Goal: Check status

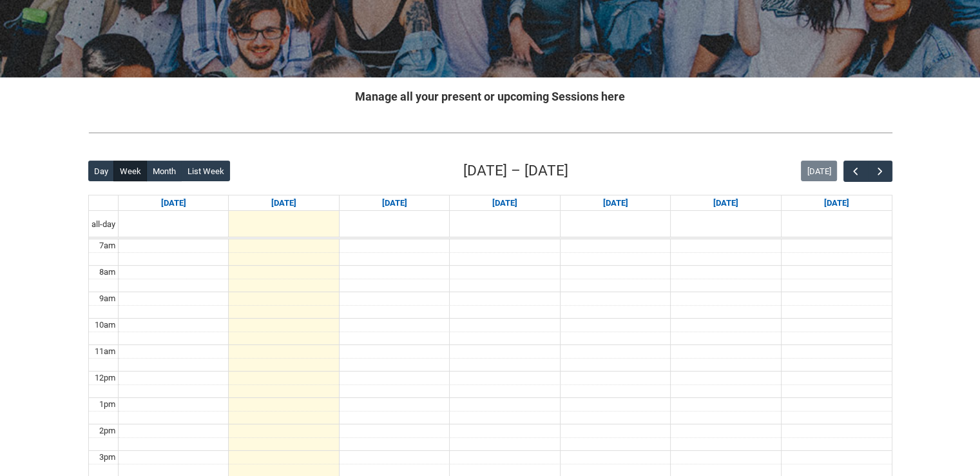
scroll to position [258, 0]
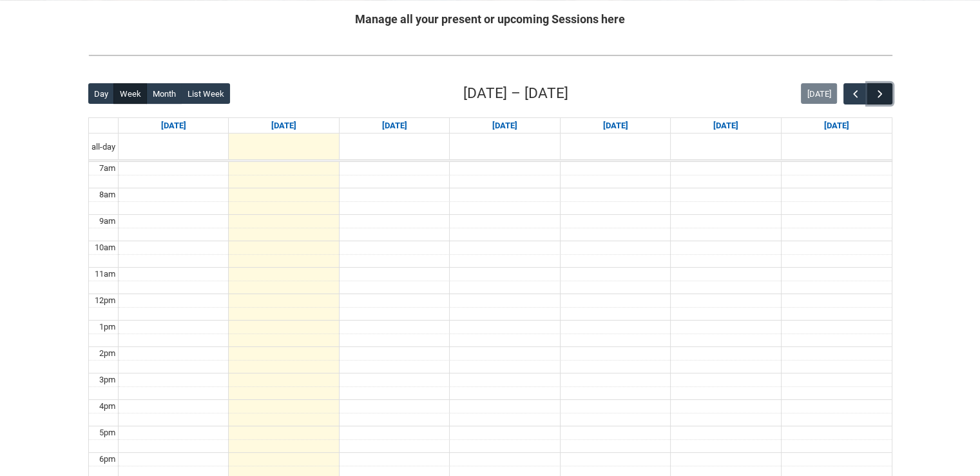
click at [888, 86] on button "button" at bounding box center [879, 93] width 24 height 21
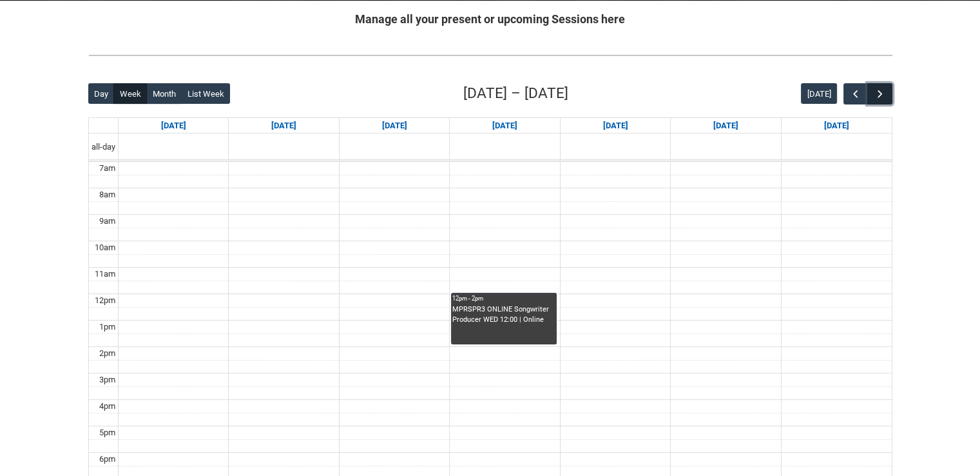
click at [880, 88] on span "button" at bounding box center [880, 94] width 13 height 13
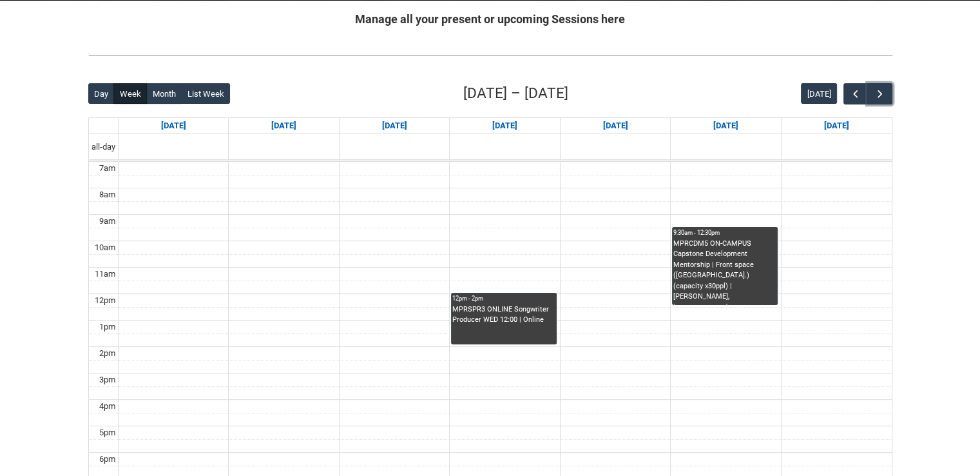
drag, startPoint x: 671, startPoint y: 244, endPoint x: 728, endPoint y: 243, distance: 57.4
click at [728, 243] on div "7am 8am 9am 10am 11am 12pm 1pm 2pm 3pm 4pm 5pm 6pm 7pm 8pm 9pm 10pm 12pm - 2pm …" at bounding box center [490, 373] width 803 height 422
click at [728, 243] on div "MPRCDM5 ON-CAMPUS Capstone Development Mentorship | Front space ([GEOGRAPHIC_DA…" at bounding box center [724, 271] width 103 height 66
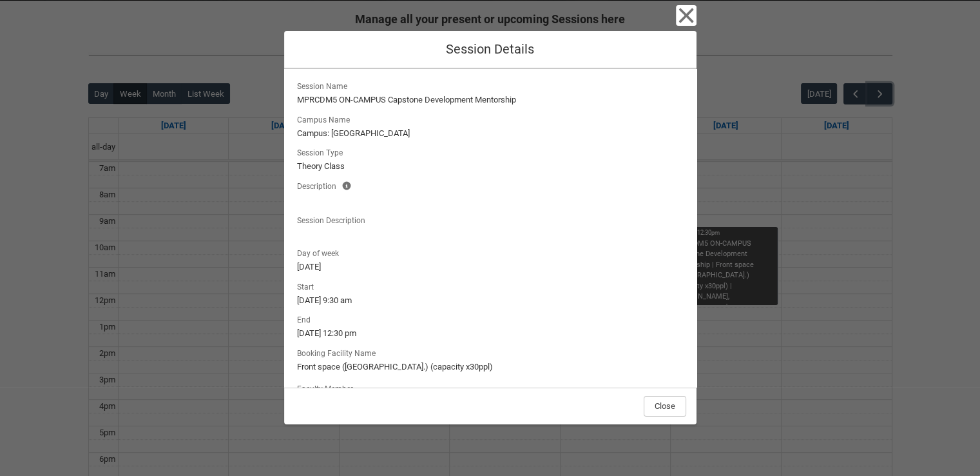
scroll to position [0, 0]
drag, startPoint x: 296, startPoint y: 99, endPoint x: 336, endPoint y: 102, distance: 39.4
click at [336, 102] on lightning-formatted-text "MPRCDM5 ON-CAMPUS Capstone Development Mentorship" at bounding box center [490, 101] width 387 height 13
copy lightning-formatted-text "MPRCDM5"
drag, startPoint x: 390, startPoint y: 100, endPoint x: 521, endPoint y: 104, distance: 130.9
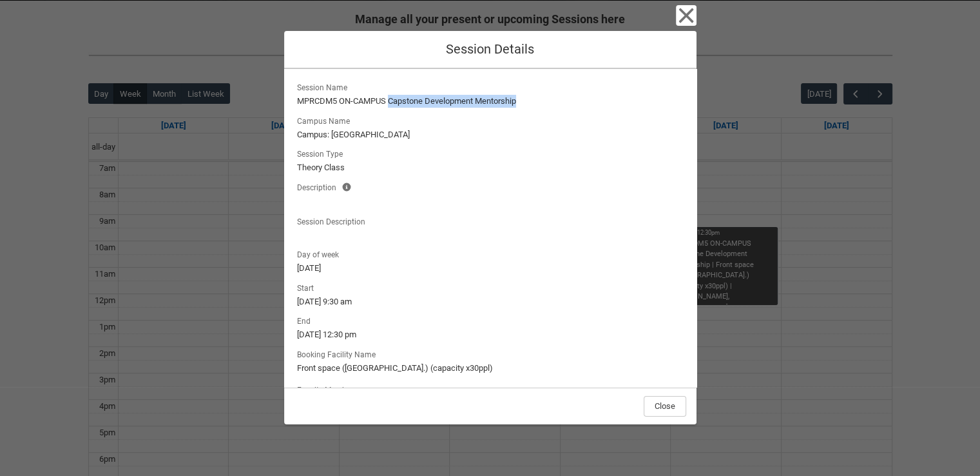
click at [521, 104] on lightning-formatted-text "MPRCDM5 ON-CAMPUS Capstone Development Mentorship" at bounding box center [490, 101] width 387 height 13
copy lightning-formatted-text "Capstone Development Mentorship"
click at [422, 141] on div "Session Name MPRCDM5 ON-CAMPUS Capstone Development Mentorship Campus Name Camp…" at bounding box center [490, 160] width 392 height 162
click at [684, 21] on icon "button" at bounding box center [686, 15] width 21 height 21
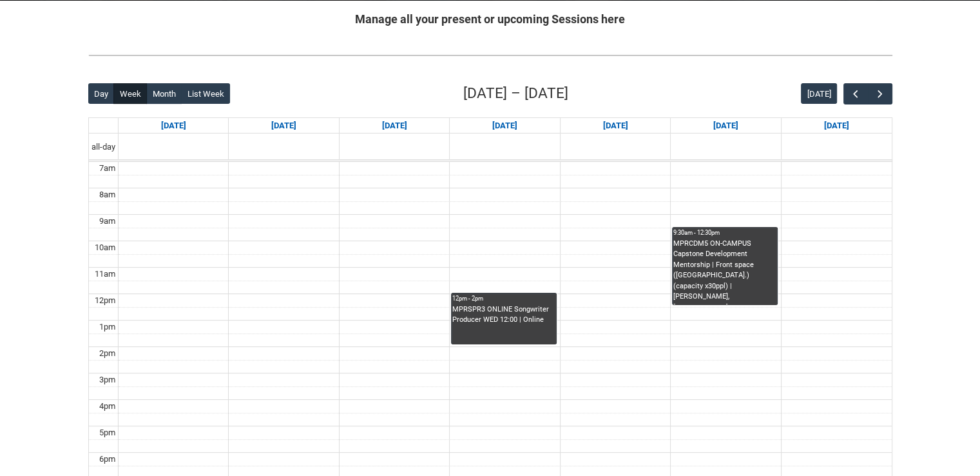
click at [588, 276] on td at bounding box center [505, 274] width 773 height 14
click at [546, 326] on div "MPRSPR3 ONLINE Songwriter Producer WED 12:00 | Online" at bounding box center [503, 324] width 103 height 40
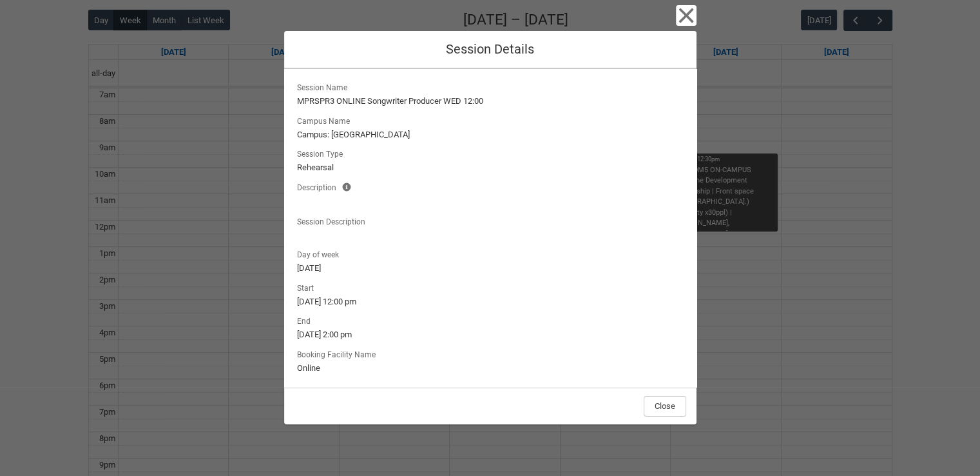
scroll to position [322, 0]
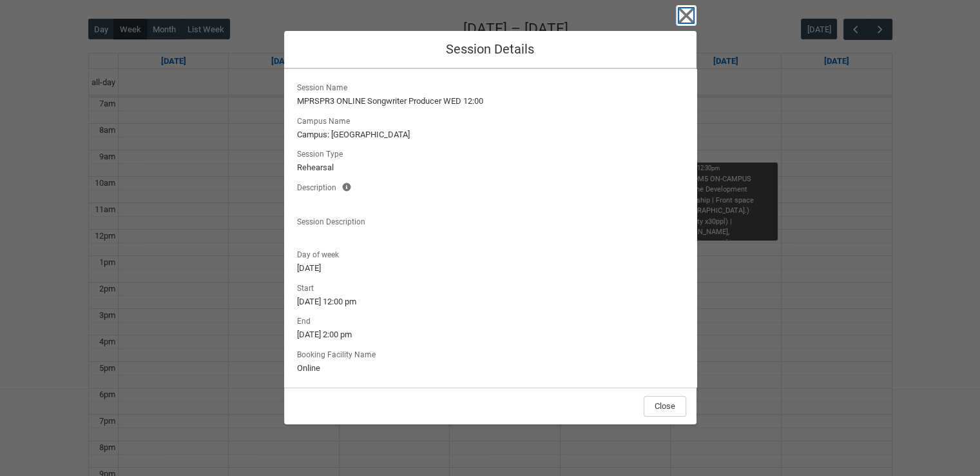
click at [693, 19] on icon "button" at bounding box center [686, 15] width 21 height 21
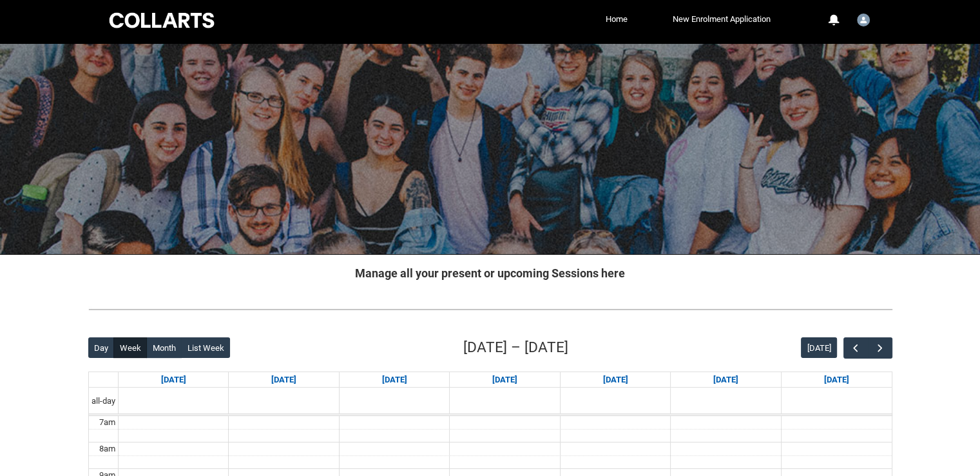
scroll to position [0, 0]
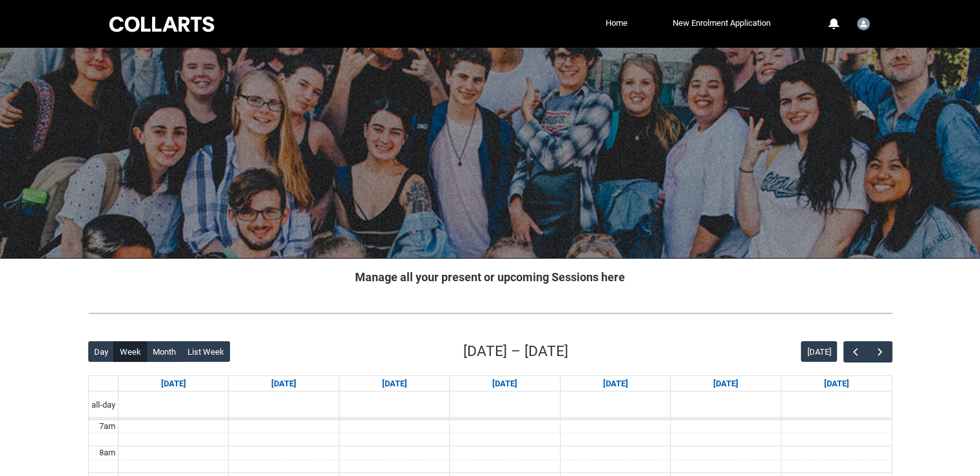
click at [194, 38] on div "Collarts Education Community Home New Enrolment Application More 0 Notification…" at bounding box center [490, 24] width 766 height 48
click at [184, 24] on div at bounding box center [162, 24] width 110 height 20
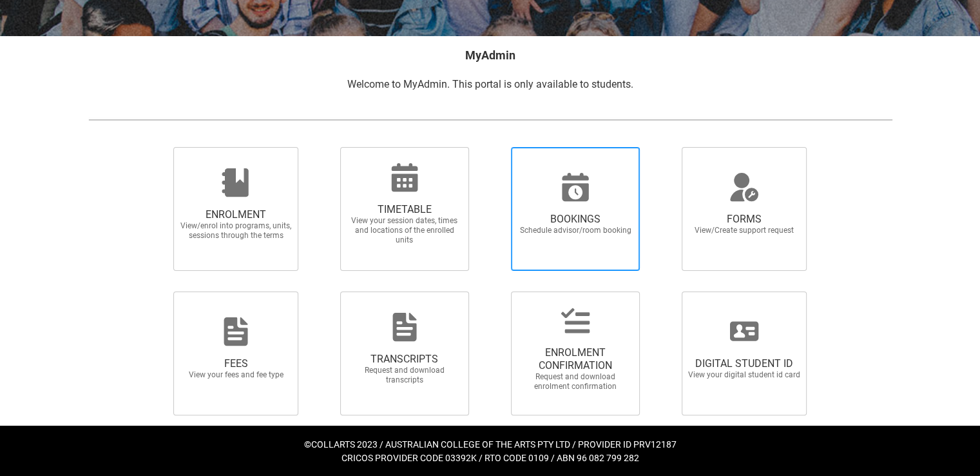
scroll to position [224, 0]
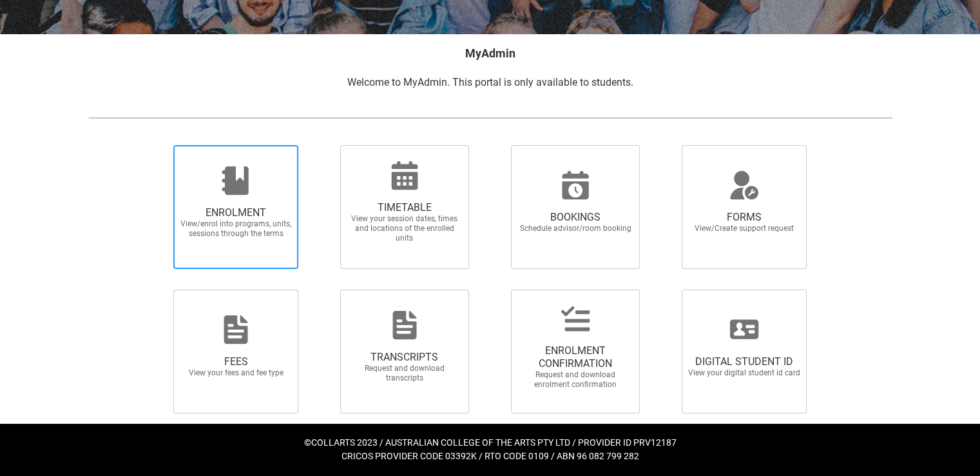
click at [232, 209] on span "ENROLMENT" at bounding box center [235, 212] width 113 height 13
click at [158, 145] on input "ENROLMENT View/enrol into programs, units, sessions through the terms" at bounding box center [157, 144] width 1 height 1
radio input "true"
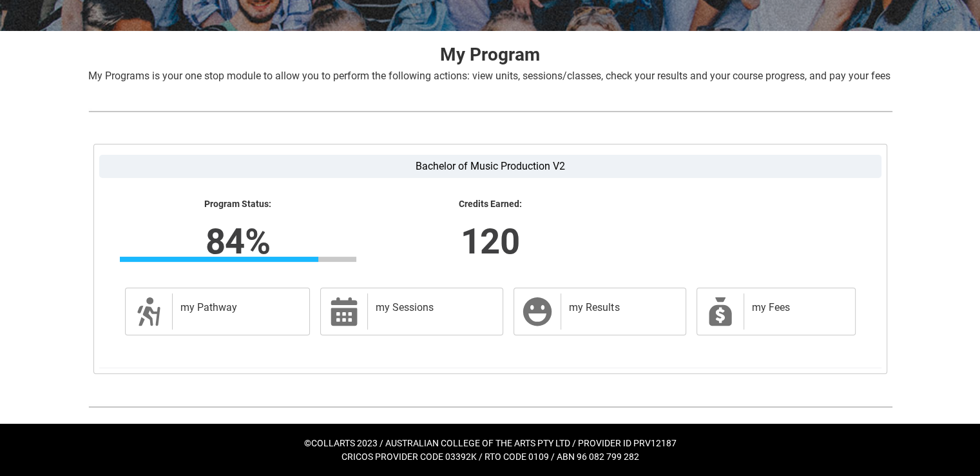
scroll to position [242, 0]
drag, startPoint x: 557, startPoint y: 164, endPoint x: 412, endPoint y: 162, distance: 144.3
click at [412, 162] on label "Bachelor of Music Production V2" at bounding box center [490, 166] width 782 height 23
click at [407, 170] on label "Bachelor of Music Production V2" at bounding box center [490, 166] width 782 height 23
click at [0, 0] on input "Bachelor of Music Production V2" at bounding box center [0, 0] width 0 height 0
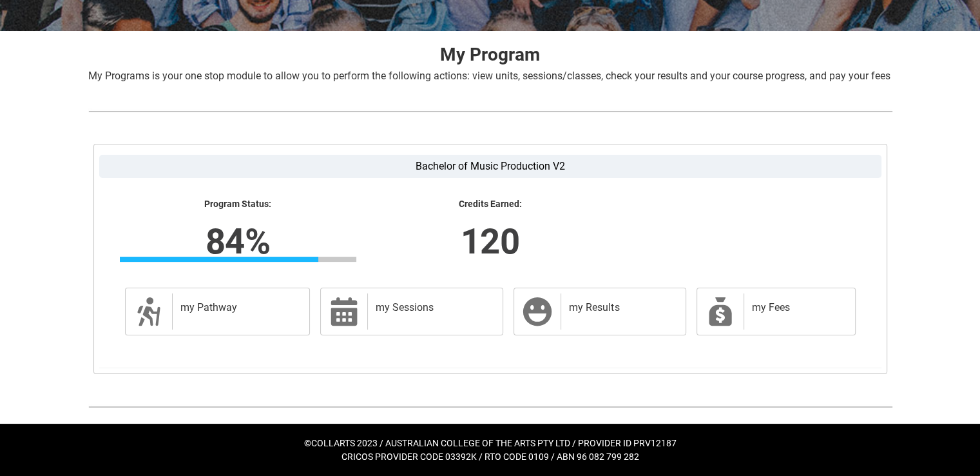
click at [606, 193] on div "Program Status: 84% Progress 84% Credits Earned: 120" at bounding box center [491, 235] width 762 height 94
drag, startPoint x: 572, startPoint y: 171, endPoint x: 417, endPoint y: 163, distance: 155.5
click at [417, 163] on label "Bachelor of Music Production V2" at bounding box center [490, 166] width 782 height 23
drag, startPoint x: 191, startPoint y: 238, endPoint x: 315, endPoint y: 251, distance: 125.0
click at [315, 251] on div "Program Status: 84% Progress 84% Credits Earned: 120" at bounding box center [490, 234] width 757 height 73
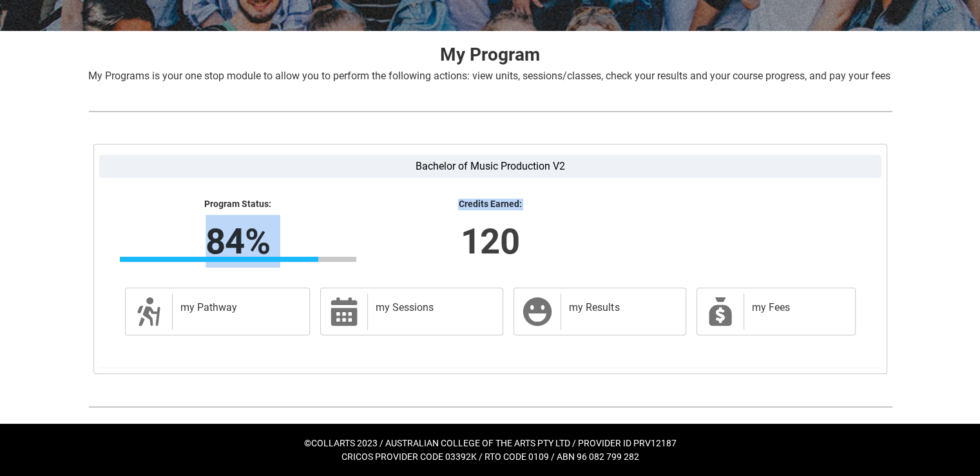
drag, startPoint x: 319, startPoint y: 247, endPoint x: 313, endPoint y: 249, distance: 6.7
click at [317, 248] on lightning-formatted-number "120" at bounding box center [490, 241] width 402 height 53
click at [209, 239] on lightning-formatted-number "84%" at bounding box center [238, 241] width 402 height 53
click at [193, 229] on lightning-formatted-number "84%" at bounding box center [238, 241] width 402 height 53
drag, startPoint x: 193, startPoint y: 229, endPoint x: 271, endPoint y: 240, distance: 78.7
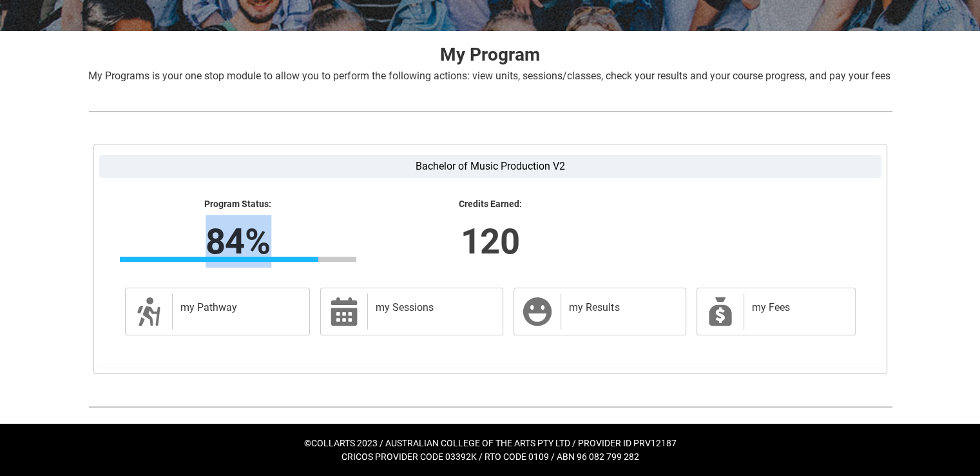
click at [272, 240] on lightning-formatted-number "84%" at bounding box center [238, 241] width 402 height 53
click at [303, 237] on lightning-formatted-number "120" at bounding box center [490, 241] width 402 height 53
drag, startPoint x: 189, startPoint y: 233, endPoint x: 261, endPoint y: 240, distance: 71.9
click at [261, 240] on lightning-formatted-number "84%" at bounding box center [238, 241] width 402 height 53
click at [317, 235] on lightning-formatted-number "120" at bounding box center [490, 241] width 402 height 53
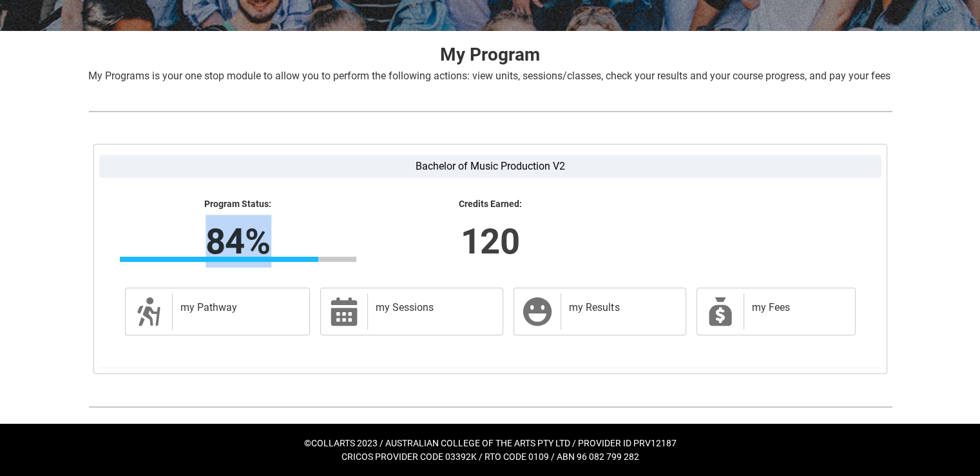
drag, startPoint x: 194, startPoint y: 235, endPoint x: 272, endPoint y: 236, distance: 78.0
click at [272, 236] on lightning-formatted-number "84%" at bounding box center [238, 241] width 402 height 53
click at [204, 236] on lightning-formatted-number "84%" at bounding box center [238, 241] width 402 height 53
drag, startPoint x: 195, startPoint y: 230, endPoint x: 265, endPoint y: 237, distance: 70.6
click at [268, 240] on lightning-formatted-number "84%" at bounding box center [238, 241] width 402 height 53
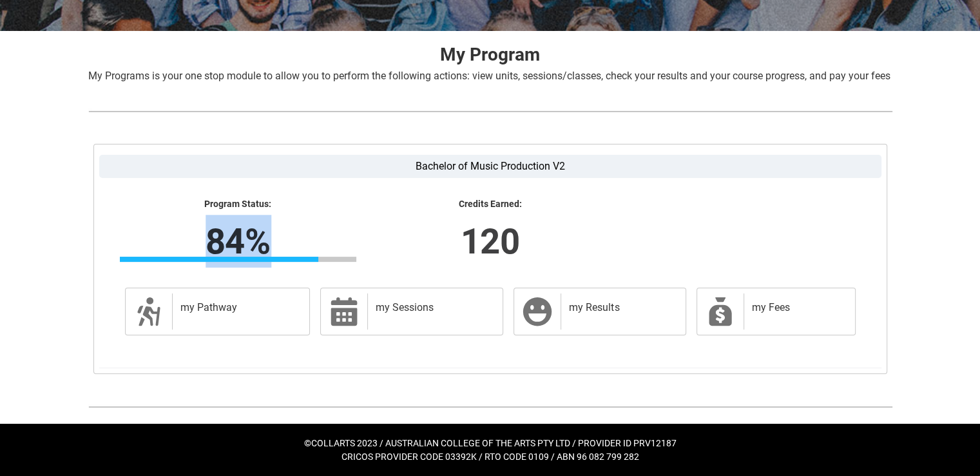
click at [208, 235] on lightning-formatted-number "84%" at bounding box center [238, 241] width 402 height 53
drag, startPoint x: 204, startPoint y: 235, endPoint x: 278, endPoint y: 242, distance: 73.7
click at [278, 242] on lightning-formatted-number "84%" at bounding box center [238, 241] width 402 height 53
click at [270, 238] on lightning-formatted-number "84%" at bounding box center [238, 241] width 402 height 53
drag, startPoint x: 204, startPoint y: 233, endPoint x: 275, endPoint y: 240, distance: 71.2
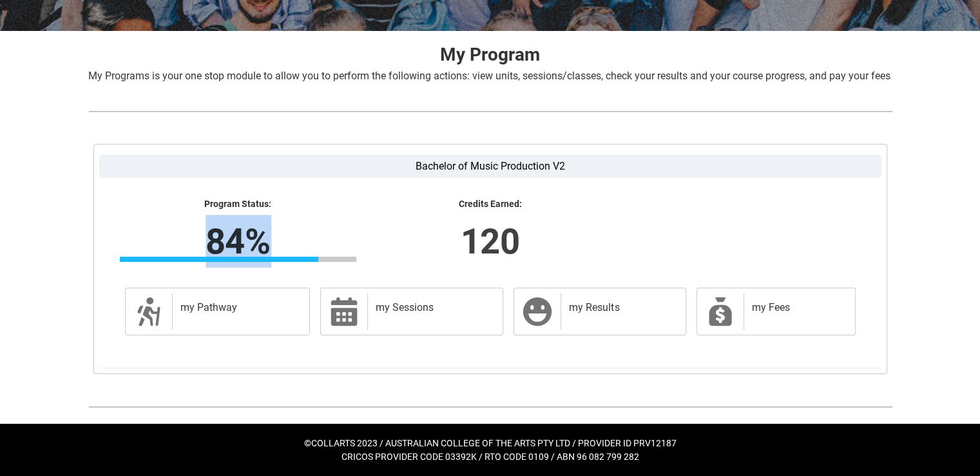
click at [275, 240] on lightning-formatted-number "84%" at bounding box center [238, 241] width 402 height 53
click at [207, 238] on lightning-formatted-number "84%" at bounding box center [238, 241] width 402 height 53
click at [199, 235] on lightning-formatted-number "84%" at bounding box center [238, 241] width 402 height 53
drag, startPoint x: 184, startPoint y: 230, endPoint x: 271, endPoint y: 243, distance: 88.6
click at [271, 243] on lightning-formatted-number "84%" at bounding box center [238, 241] width 402 height 53
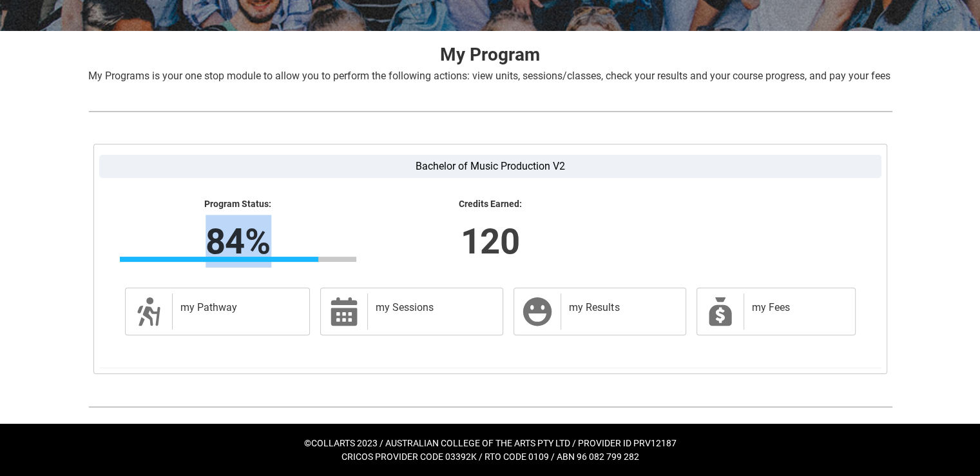
click at [196, 236] on lightning-formatted-number "84%" at bounding box center [238, 241] width 402 height 53
drag, startPoint x: 216, startPoint y: 235, endPoint x: 261, endPoint y: 241, distance: 45.5
click at [275, 243] on lightning-formatted-number "84%" at bounding box center [238, 241] width 402 height 53
click at [196, 235] on lightning-formatted-number "84%" at bounding box center [238, 241] width 402 height 53
drag, startPoint x: 204, startPoint y: 233, endPoint x: 271, endPoint y: 239, distance: 67.3
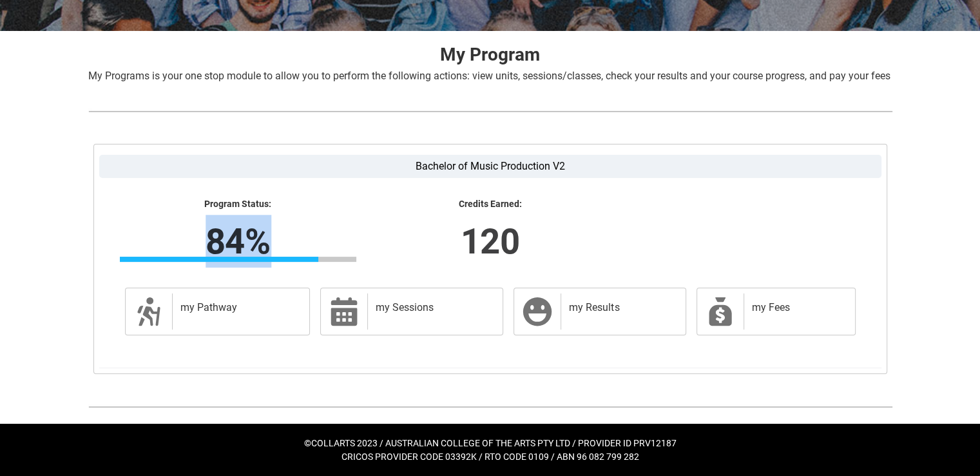
click at [271, 239] on lightning-formatted-number "84%" at bounding box center [238, 241] width 402 height 53
click at [276, 239] on lightning-formatted-number "84%" at bounding box center [238, 241] width 402 height 53
drag, startPoint x: 184, startPoint y: 235, endPoint x: 235, endPoint y: 243, distance: 51.6
click at [231, 242] on lightning-formatted-number "84%" at bounding box center [238, 241] width 402 height 53
click at [199, 239] on lightning-formatted-number "84%" at bounding box center [238, 241] width 402 height 53
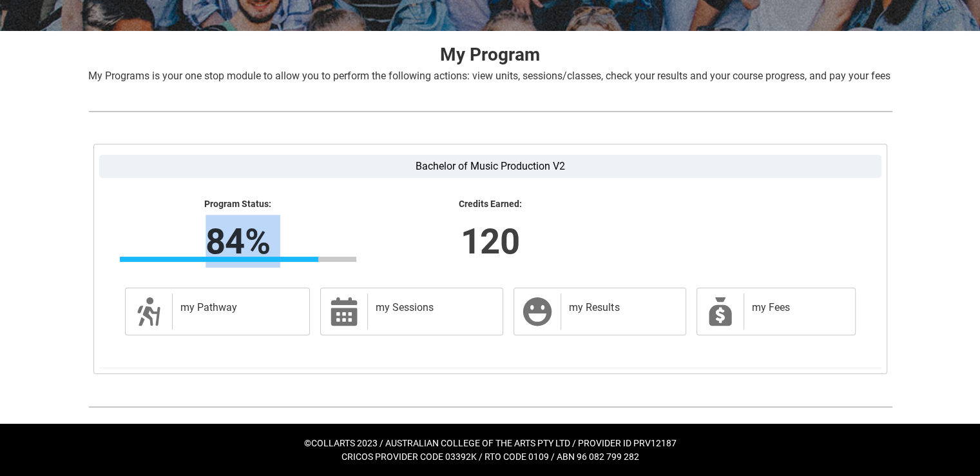
drag, startPoint x: 199, startPoint y: 239, endPoint x: 336, endPoint y: 253, distance: 137.9
click at [320, 251] on div "Program Status: 84% Progress 84% Credits Earned: 120" at bounding box center [490, 234] width 757 height 73
click at [384, 255] on lightning-formatted-number "120" at bounding box center [490, 241] width 402 height 53
drag, startPoint x: 203, startPoint y: 236, endPoint x: 292, endPoint y: 246, distance: 89.4
click at [224, 239] on lightning-formatted-number "84%" at bounding box center [238, 241] width 402 height 53
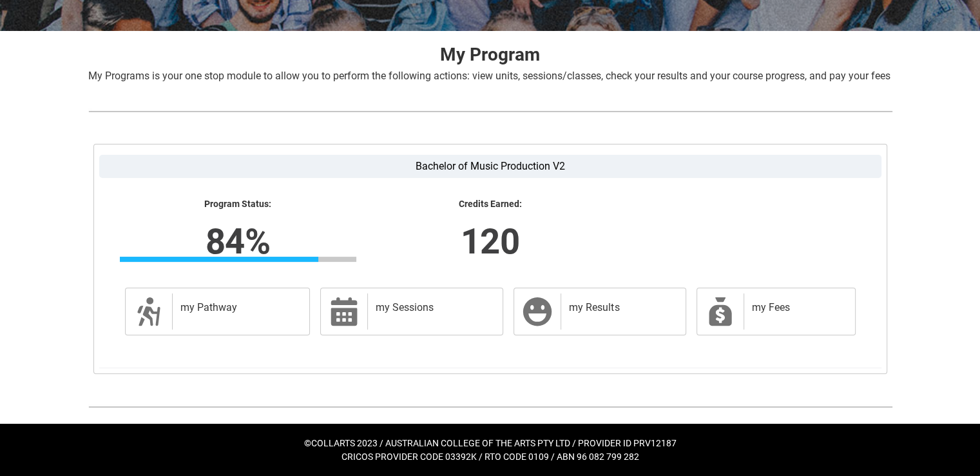
click at [289, 240] on lightning-formatted-number "120" at bounding box center [490, 241] width 402 height 53
drag, startPoint x: 206, startPoint y: 237, endPoint x: 316, endPoint y: 249, distance: 110.2
click at [262, 243] on lightning-formatted-number "84%" at bounding box center [238, 241] width 402 height 53
click at [299, 235] on lightning-formatted-number "120" at bounding box center [490, 241] width 402 height 53
drag, startPoint x: 203, startPoint y: 235, endPoint x: 335, endPoint y: 255, distance: 133.7
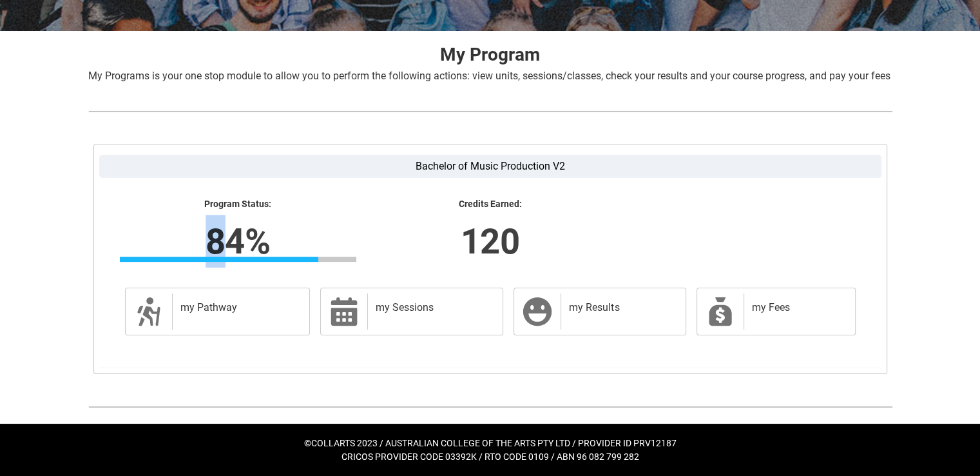
click at [260, 244] on lightning-formatted-number "84%" at bounding box center [238, 241] width 402 height 53
click at [303, 236] on lightning-formatted-number "120" at bounding box center [490, 241] width 402 height 53
drag, startPoint x: 210, startPoint y: 240, endPoint x: 307, endPoint y: 251, distance: 97.9
click at [253, 245] on lightning-formatted-number "84%" at bounding box center [238, 241] width 402 height 53
click at [268, 233] on lightning-formatted-number "84%" at bounding box center [238, 241] width 402 height 53
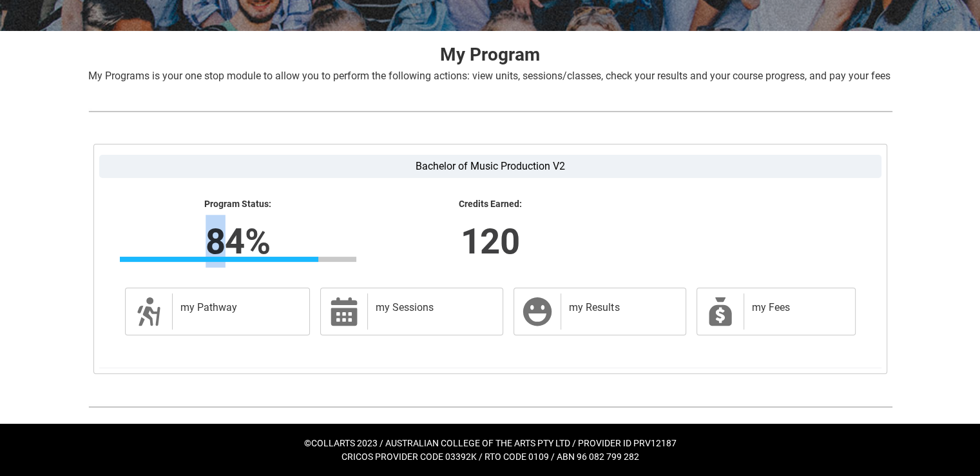
drag, startPoint x: 206, startPoint y: 238, endPoint x: 367, endPoint y: 254, distance: 161.9
click at [247, 244] on lightning-formatted-number "84%" at bounding box center [238, 241] width 402 height 53
click at [271, 238] on lightning-formatted-number "84%" at bounding box center [238, 241] width 402 height 53
drag, startPoint x: 206, startPoint y: 235, endPoint x: 285, endPoint y: 238, distance: 78.7
click at [285, 238] on lightning-formatted-number "84%" at bounding box center [238, 241] width 402 height 53
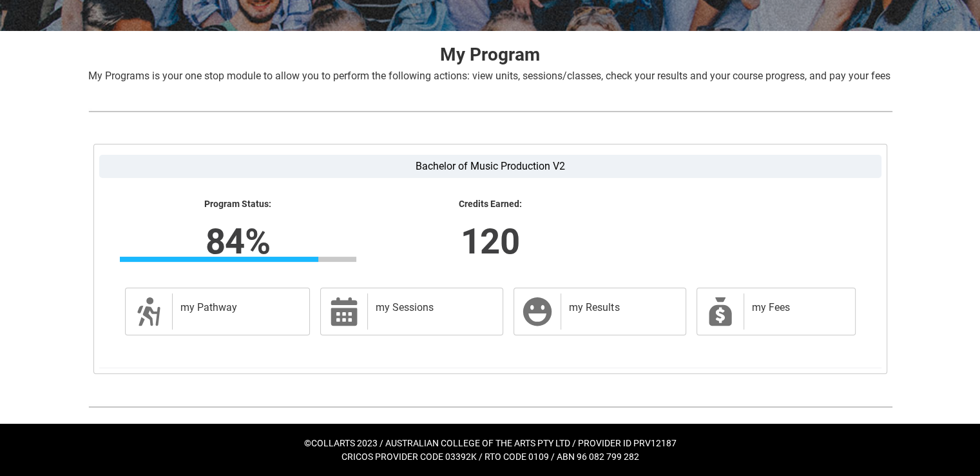
click at [323, 238] on lightning-formatted-number "120" at bounding box center [490, 241] width 402 height 53
click at [576, 318] on div "my Results" at bounding box center [620, 311] width 119 height 36
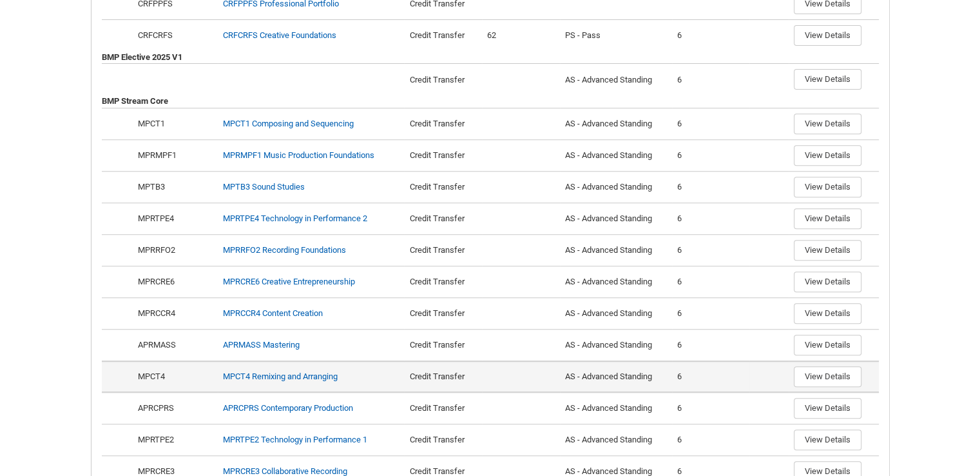
scroll to position [514, 0]
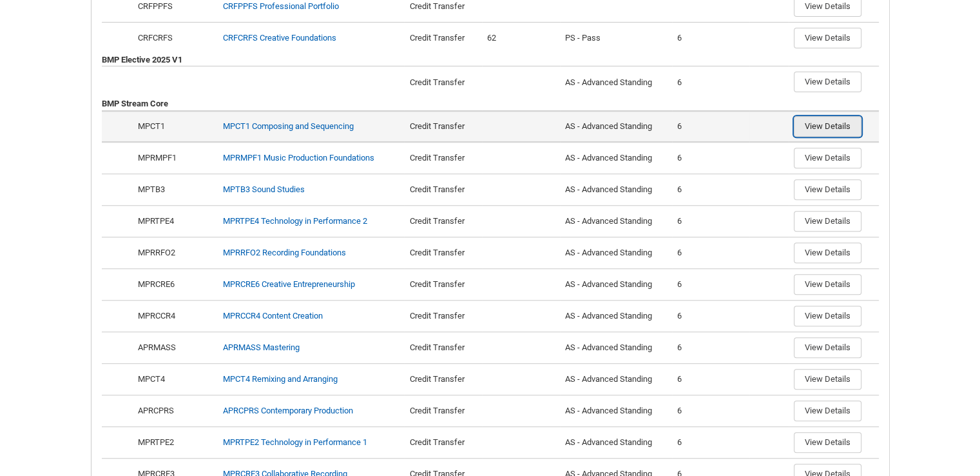
click at [817, 137] on button "View Details" at bounding box center [828, 126] width 68 height 21
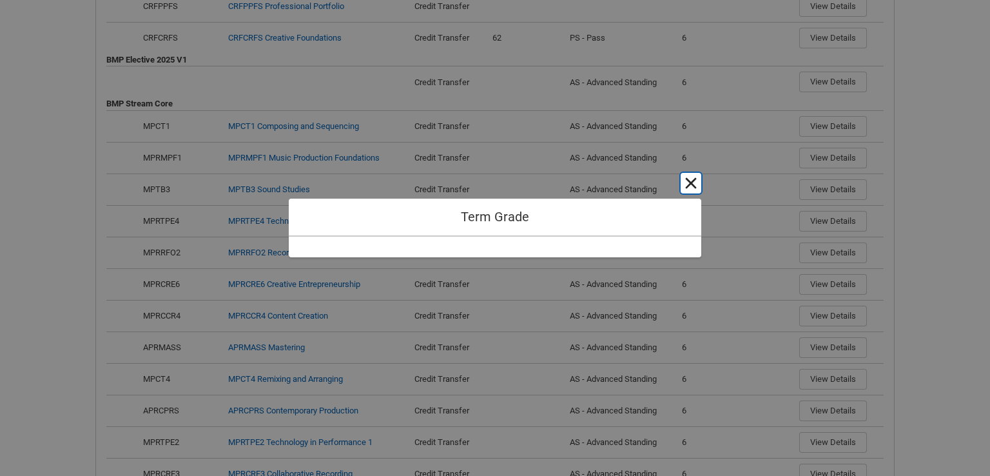
click at [691, 182] on button "Cancel and close" at bounding box center [690, 183] width 21 height 21
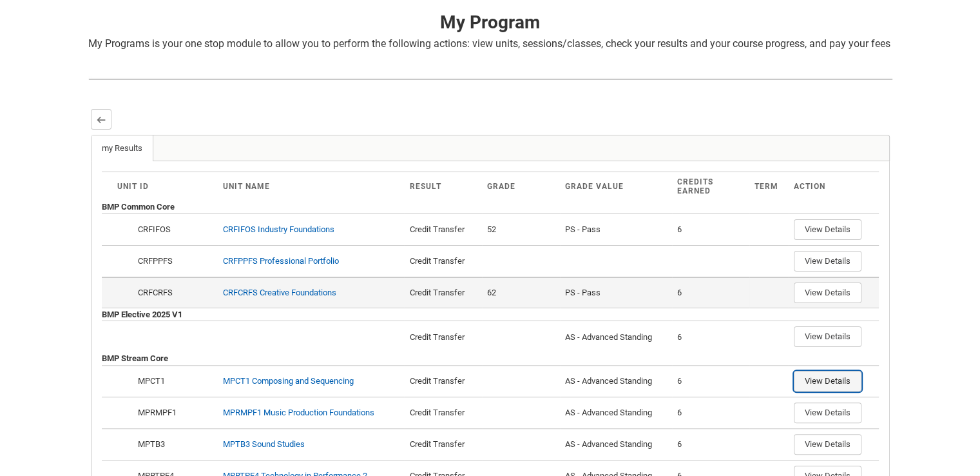
scroll to position [256, 0]
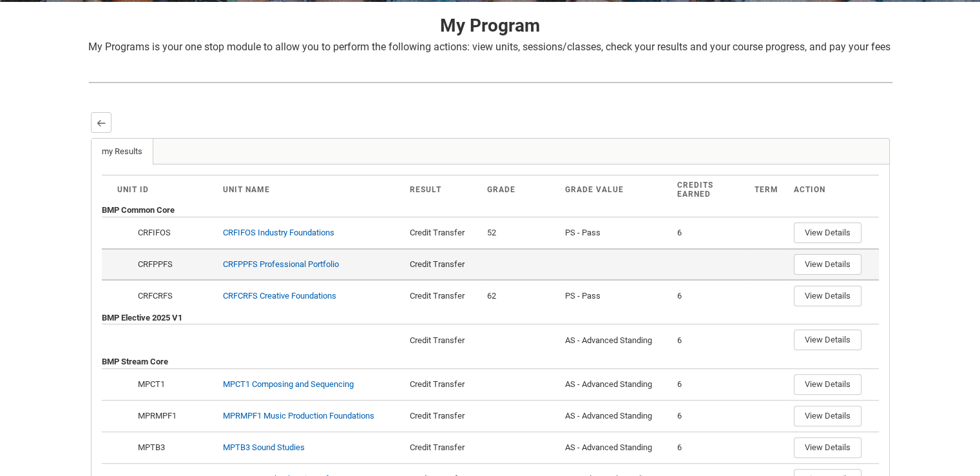
click at [429, 271] on div "Credit Transfer" at bounding box center [443, 264] width 68 height 13
click at [791, 273] on td "View Details" at bounding box center [834, 264] width 90 height 32
click at [815, 273] on button "View Details" at bounding box center [828, 264] width 68 height 21
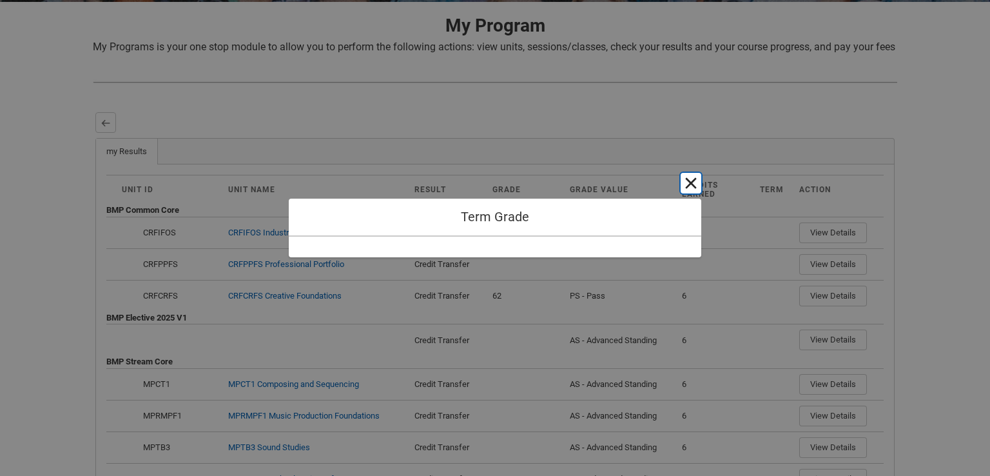
click at [686, 173] on button "Cancel and close" at bounding box center [690, 183] width 21 height 21
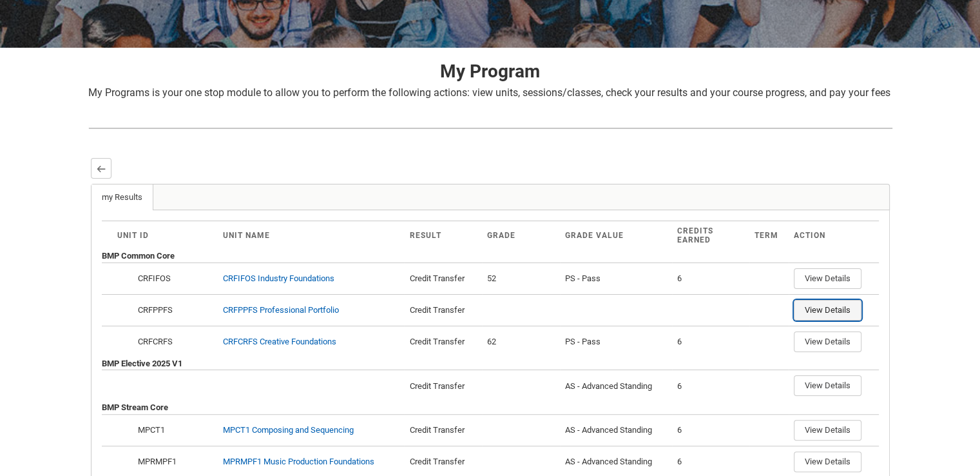
scroll to position [193, 0]
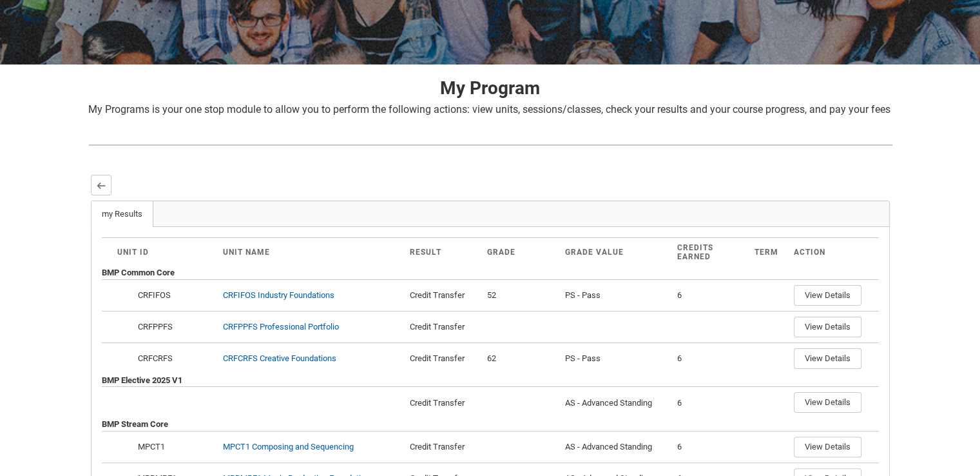
click at [905, 329] on div "Skip to Main Content Collarts Education Community Home New Enrolment Applicatio…" at bounding box center [490, 427] width 980 height 1240
